Goal: Answer question/provide support

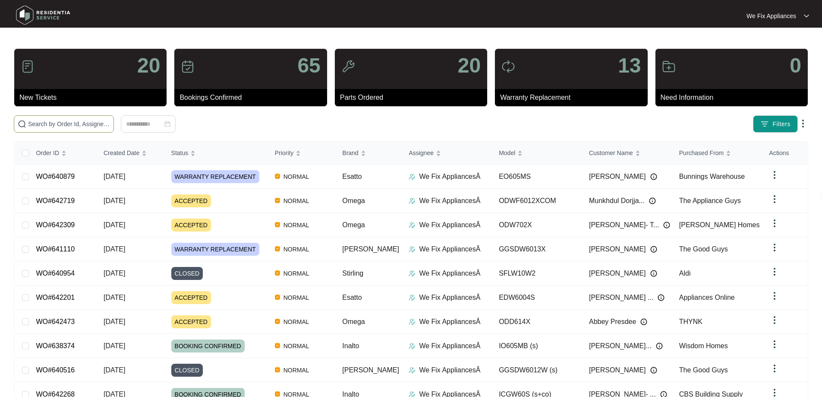
paste input "641351"
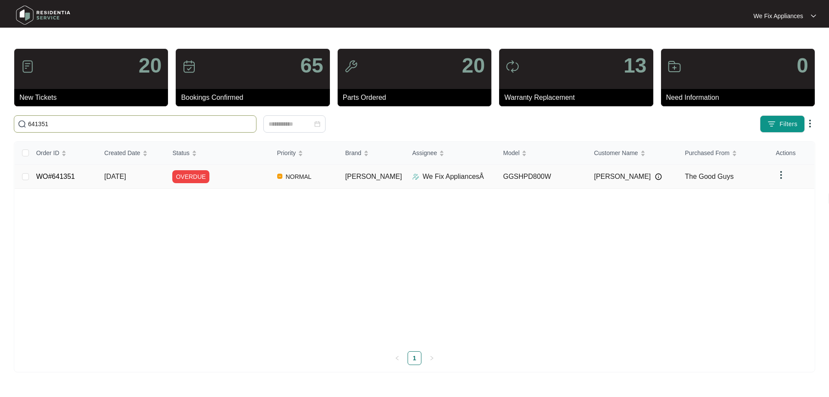
type input "641351"
click at [66, 176] on link "WO#641351" at bounding box center [55, 176] width 39 height 7
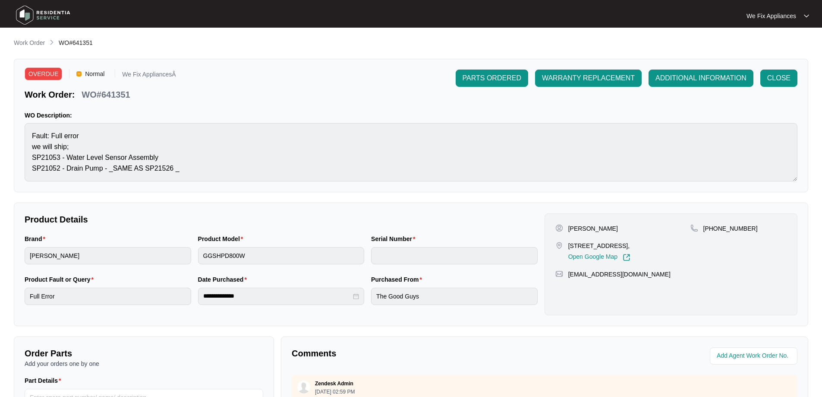
scroll to position [176, 0]
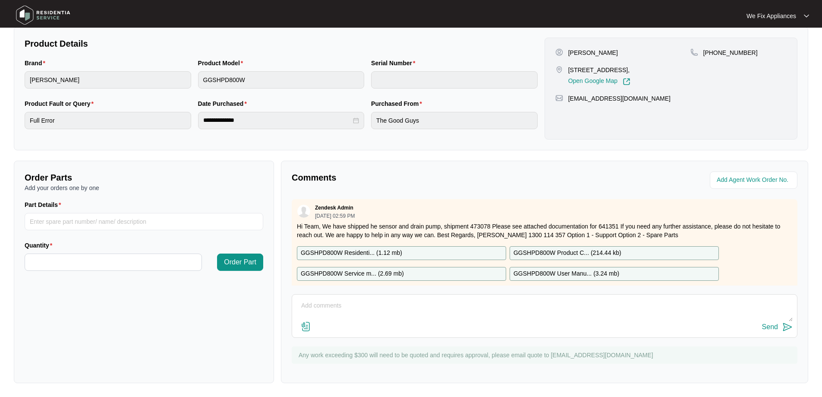
click at [385, 307] on textarea at bounding box center [545, 310] width 496 height 22
type textarea "Hi team, customer is now booked in for [DATE] the 24/9, can you please add the …"
click at [773, 326] on div "Send" at bounding box center [770, 327] width 16 height 8
click at [47, 16] on img at bounding box center [43, 15] width 60 height 26
